Goal: Task Accomplishment & Management: Manage account settings

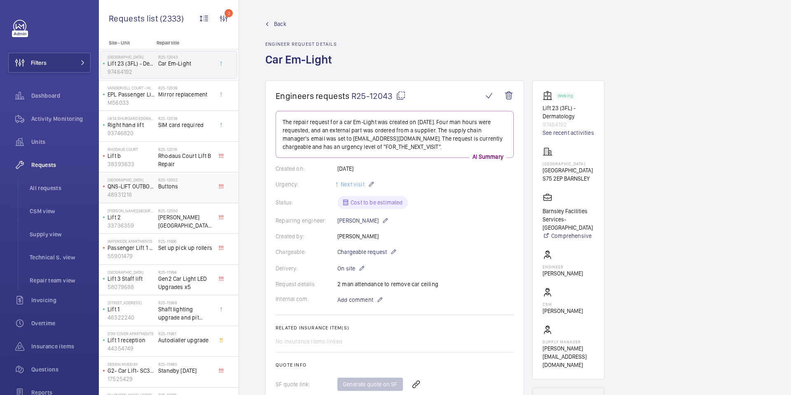
scroll to position [421, 0]
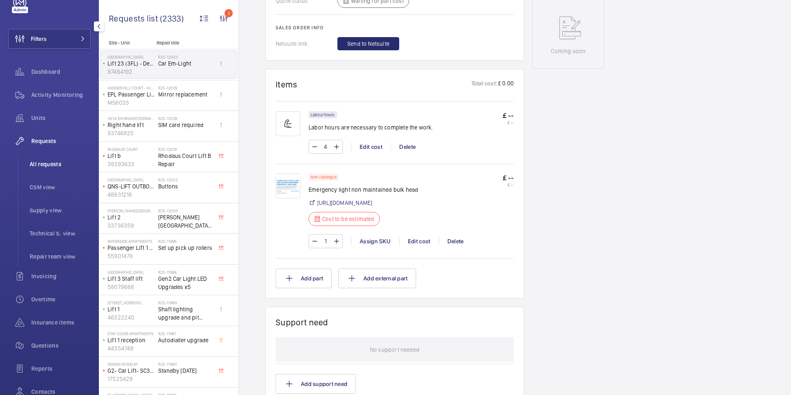
click at [33, 160] on span "All requests" at bounding box center [60, 164] width 61 height 8
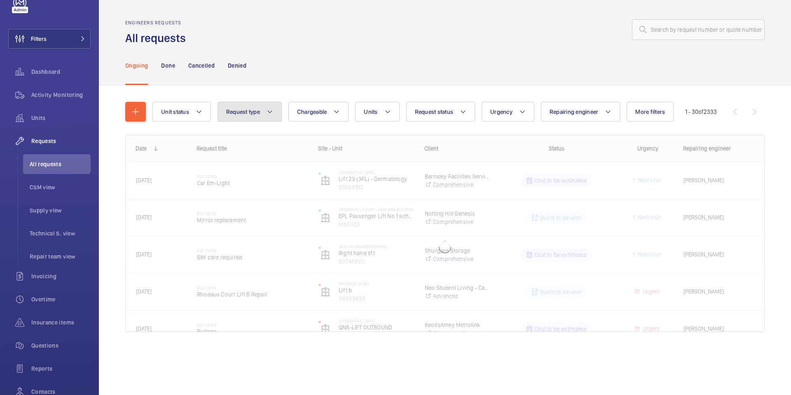
click at [251, 112] on span "Request type" at bounding box center [243, 111] width 34 height 7
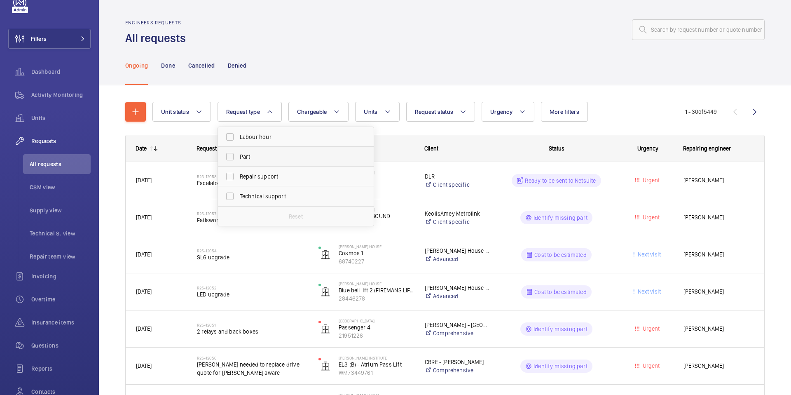
click at [255, 156] on span "Part" at bounding box center [296, 156] width 113 height 8
click at [238, 156] on input "Part" at bounding box center [230, 156] width 16 height 16
checkbox input "true"
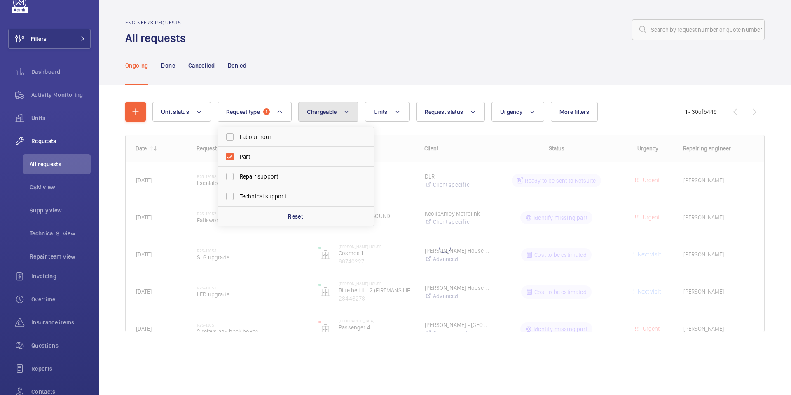
click at [342, 113] on button "Chargeable" at bounding box center [328, 112] width 61 height 20
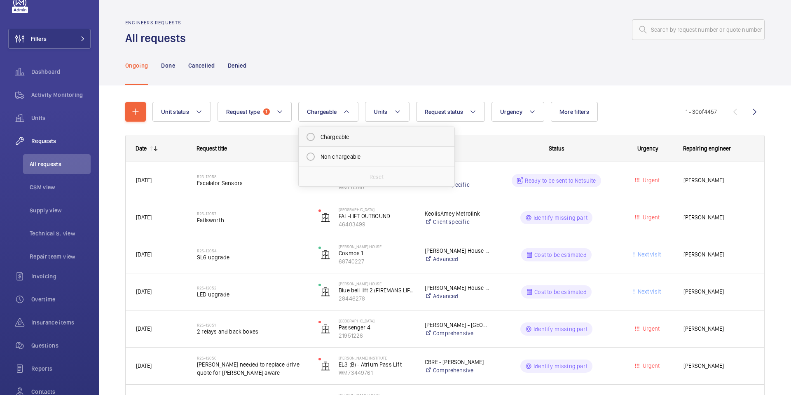
click at [341, 137] on mat-radio-button "Chargeable" at bounding box center [376, 137] width 148 height 16
radio input "true"
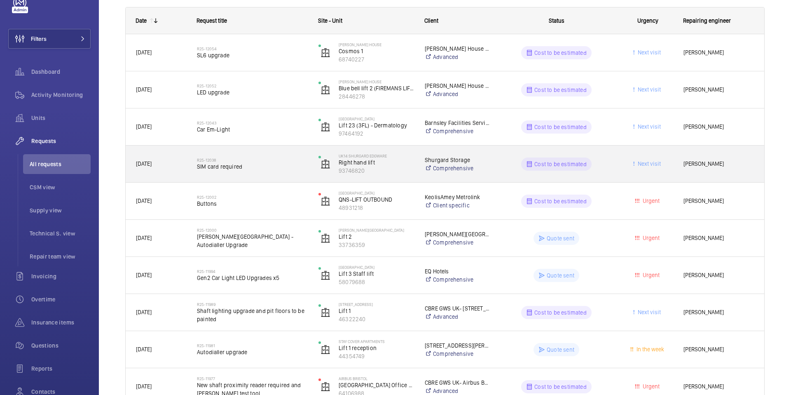
scroll to position [136, 0]
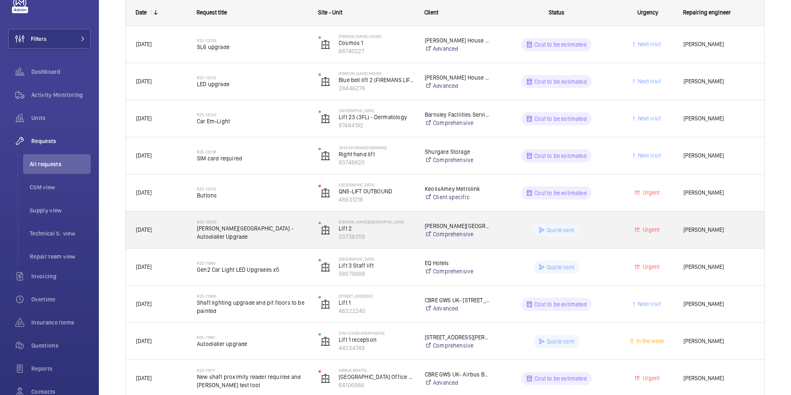
click at [205, 233] on span "[PERSON_NAME][GEOGRAPHIC_DATA] - Autodialler Upgrade" at bounding box center [252, 232] width 111 height 16
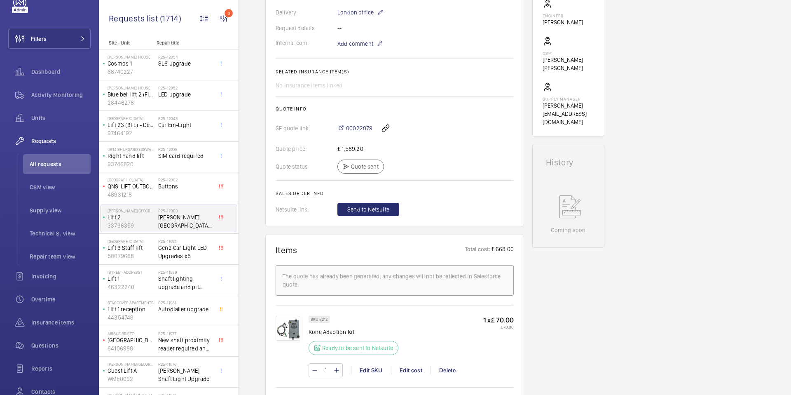
scroll to position [279, 0]
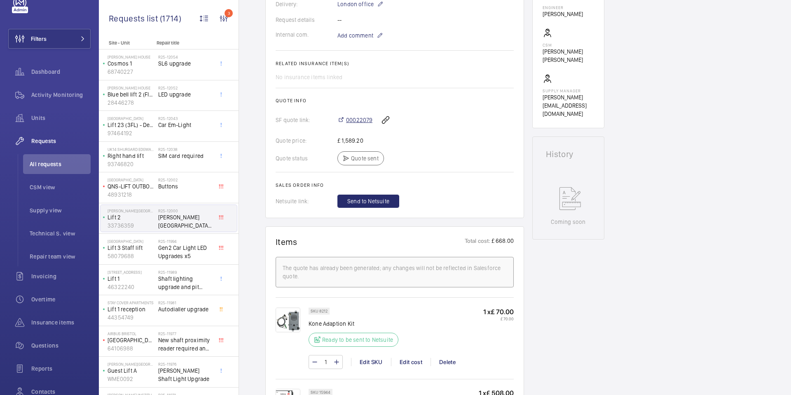
click at [357, 116] on span "00022079" at bounding box center [359, 120] width 26 height 8
